Goal: Information Seeking & Learning: Find specific fact

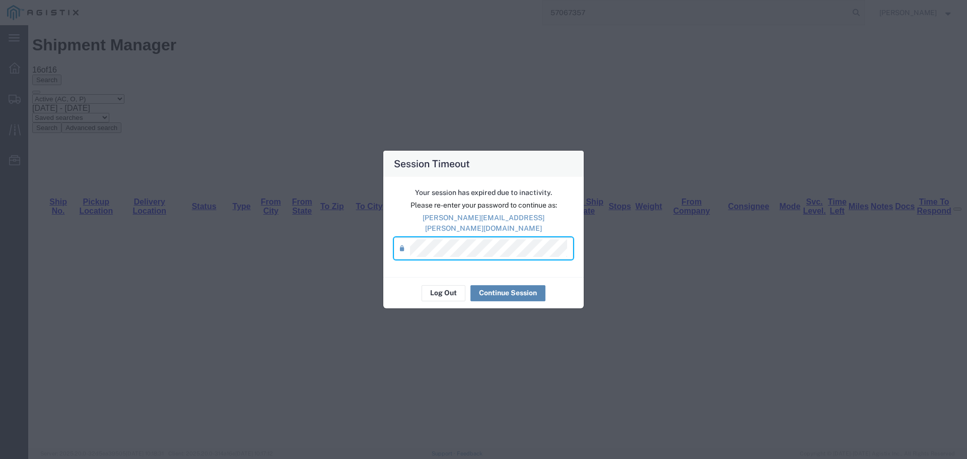
click at [489, 285] on button "Continue Session" at bounding box center [508, 293] width 75 height 16
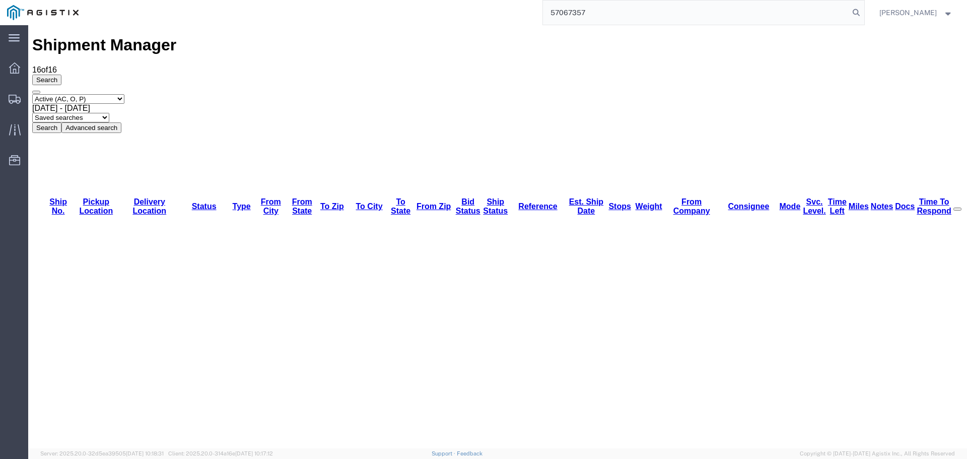
click at [585, 11] on input "57067357" at bounding box center [696, 13] width 306 height 24
paste input "81221"
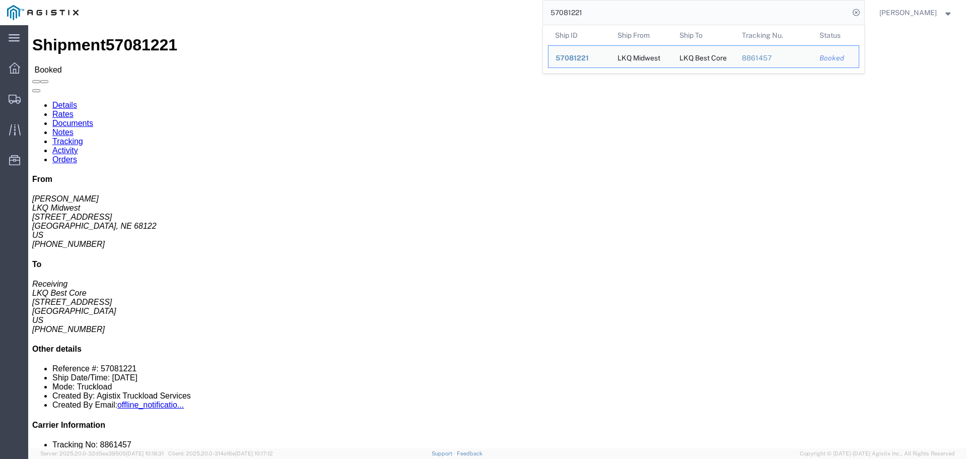
click at [578, 13] on input "57081221" at bounding box center [696, 13] width 306 height 24
paste input "54663"
click div "Ship From LKQ Corporation ([PERSON_NAME]) [STREET_ADDRESS] 8126702426 [EMAIL_AD…"
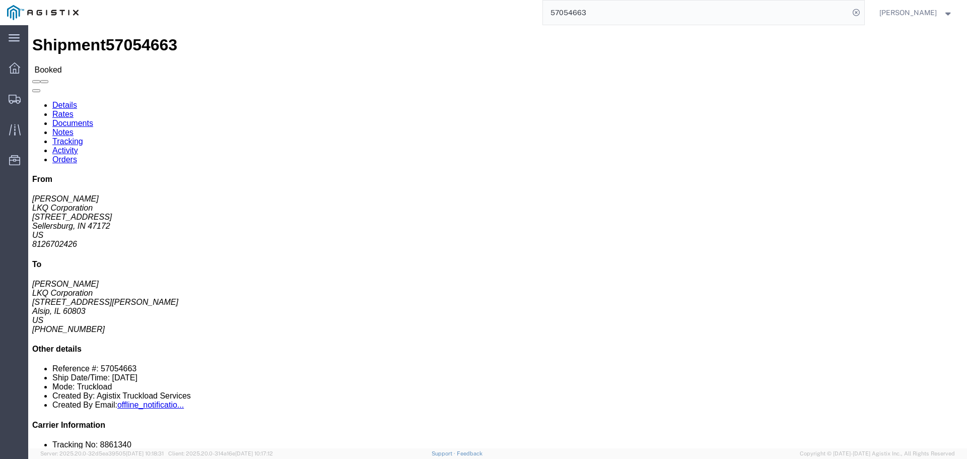
click at [588, 6] on input "57054663" at bounding box center [696, 13] width 306 height 24
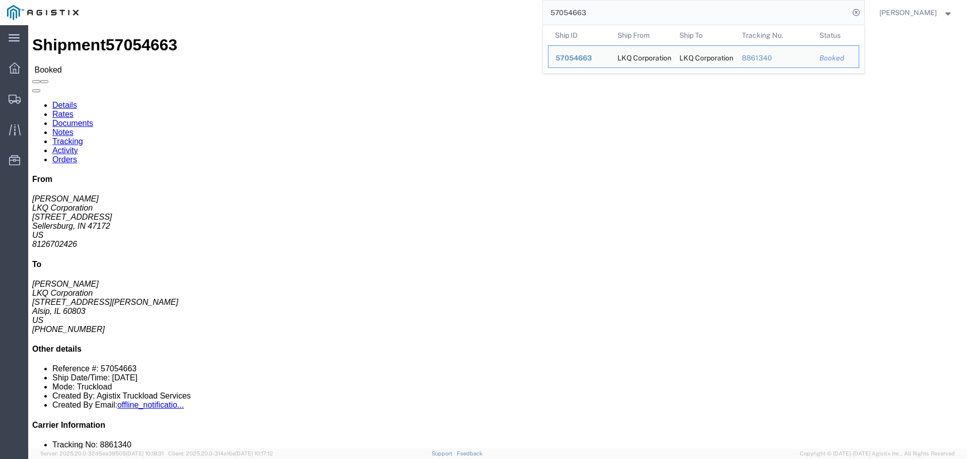
click at [588, 6] on input "57054663" at bounding box center [696, 13] width 306 height 24
paste input "6715"
click at [553, 15] on input "57067153" at bounding box center [696, 13] width 306 height 24
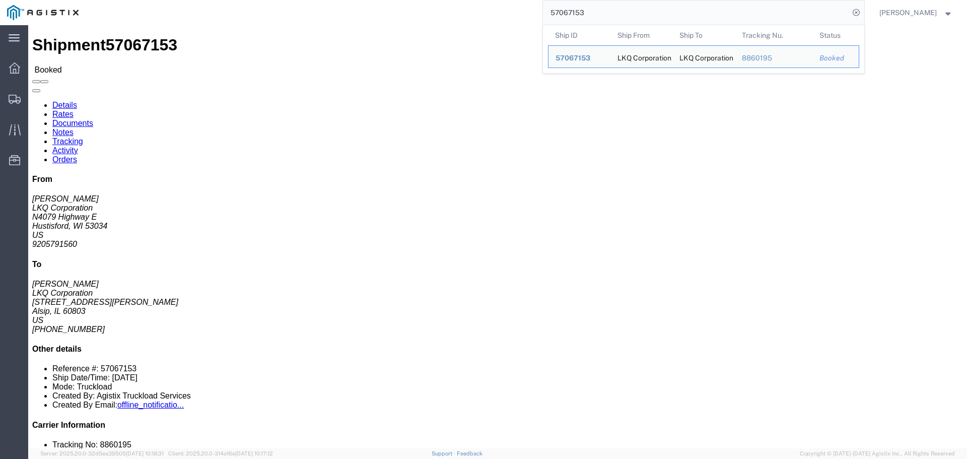
paste input "6729142"
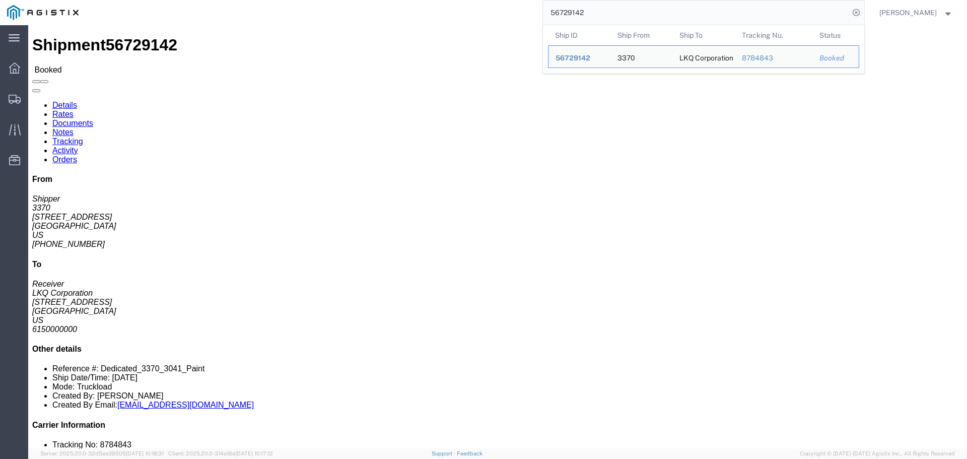
click at [578, 9] on input "56729142" at bounding box center [696, 13] width 306 height 24
paste input "7081959"
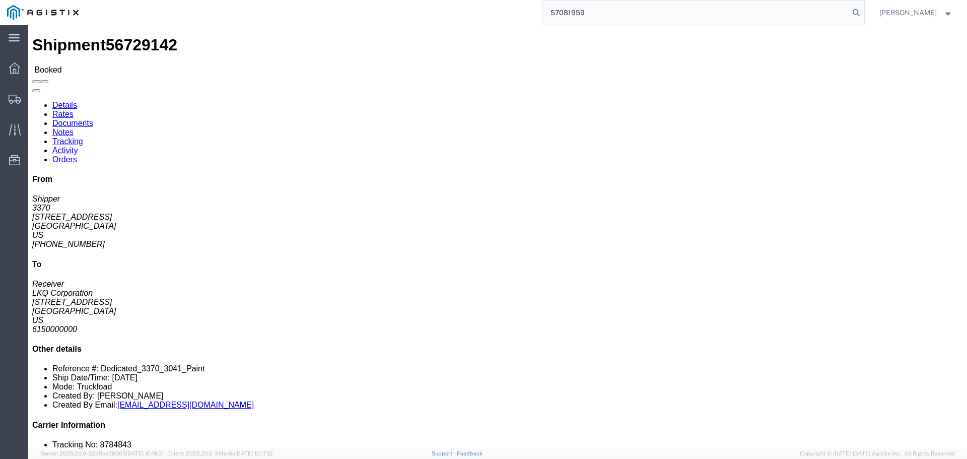
type input "57081959"
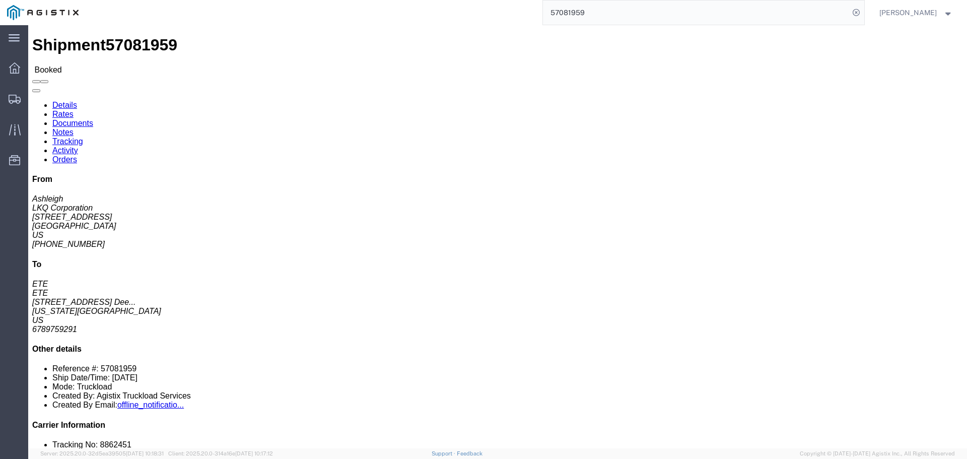
click address "ETE (ETE) [STREET_ADDRESS][US_STATE] 6789759291 [EMAIL_ADDRESS][DOMAIN_NAME]"
copy address "53223"
